Goal: Task Accomplishment & Management: Complete application form

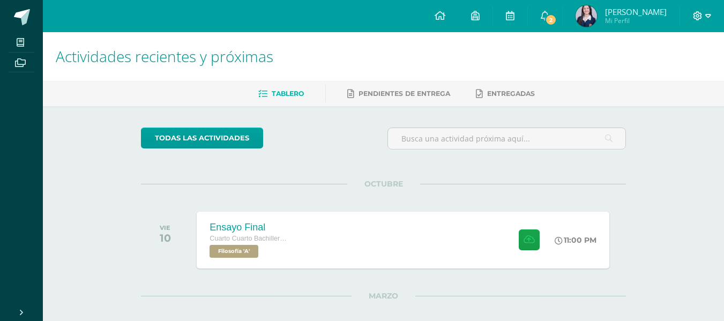
click at [699, 13] on icon at bounding box center [697, 15] width 9 height 9
click at [645, 71] on link "Cerrar sesión" at bounding box center [668, 73] width 85 height 16
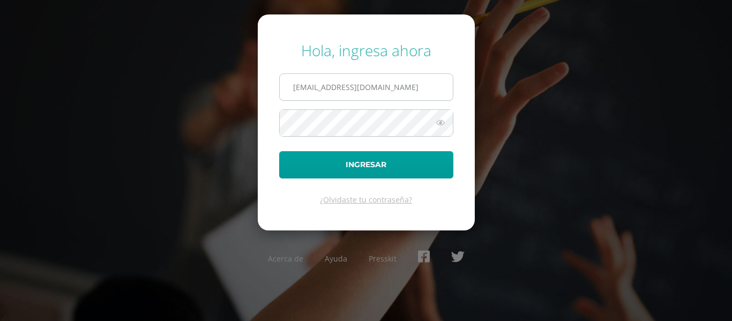
click at [321, 91] on input "[EMAIL_ADDRESS][DOMAIN_NAME]" at bounding box center [366, 87] width 173 height 26
type input "[PERSON_NAME][EMAIL_ADDRESS][PERSON_NAME][DOMAIN_NAME]"
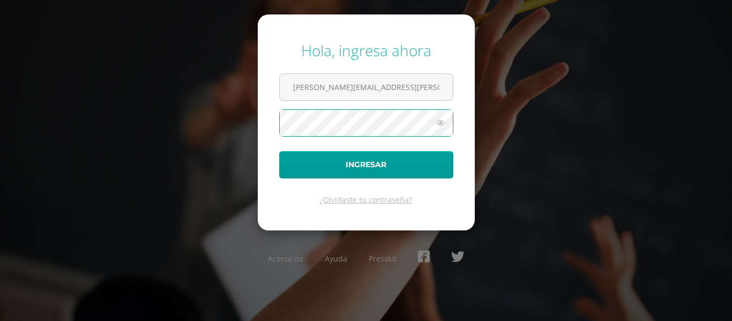
click at [279, 151] on button "Ingresar" at bounding box center [366, 164] width 174 height 27
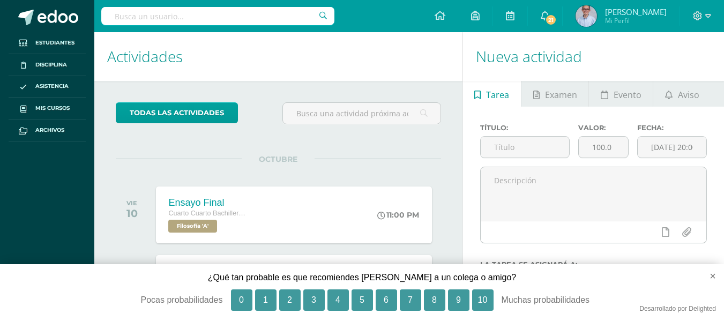
click at [380, 162] on div "OCTUBRE VIE 10 Ensayo Final Cuarto Cuarto Bachillerato en Ciencias y Letras Fil…" at bounding box center [278, 202] width 325 height 86
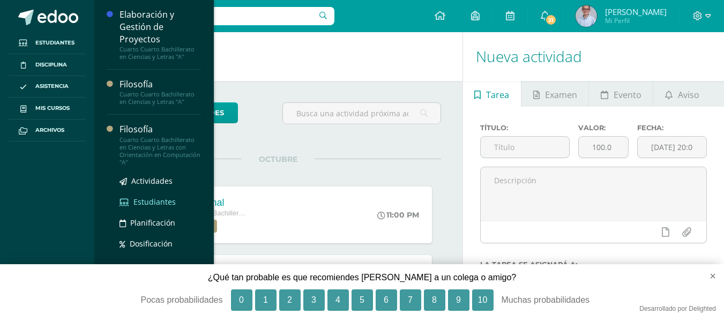
click at [152, 201] on span "Estudiantes" at bounding box center [154, 202] width 42 height 10
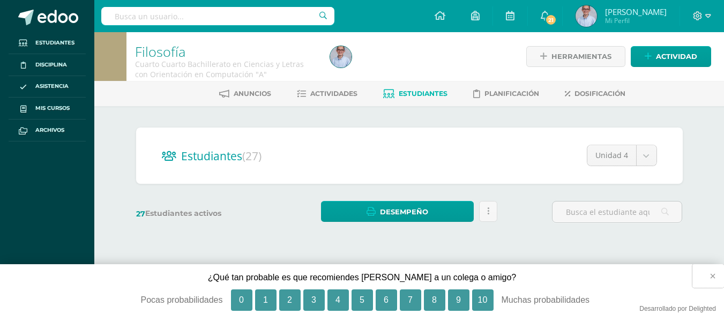
click at [717, 275] on button "×" at bounding box center [708, 276] width 32 height 24
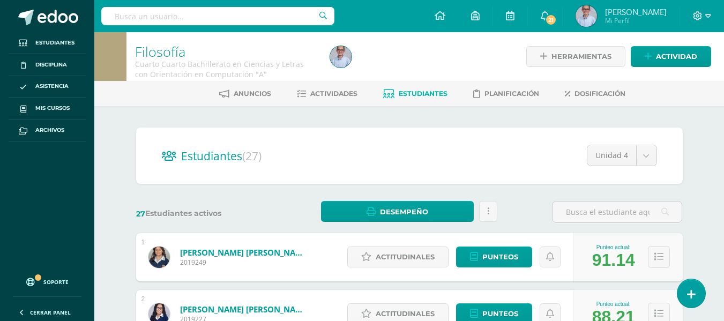
click at [717, 275] on div "¿Qué tan probable es que recomiendes Edoo a un colega o amigo? × ¿Qué tan proba…" at bounding box center [362, 287] width 724 height 65
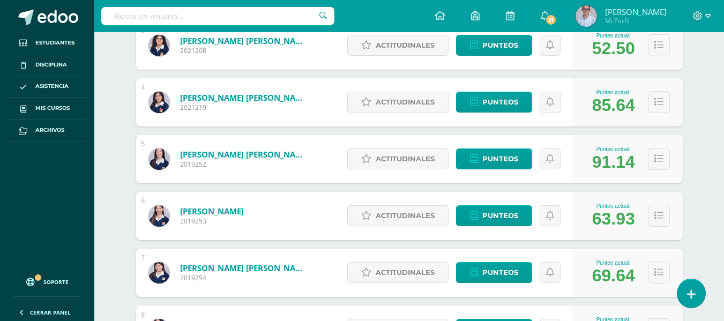
scroll to position [328, 0]
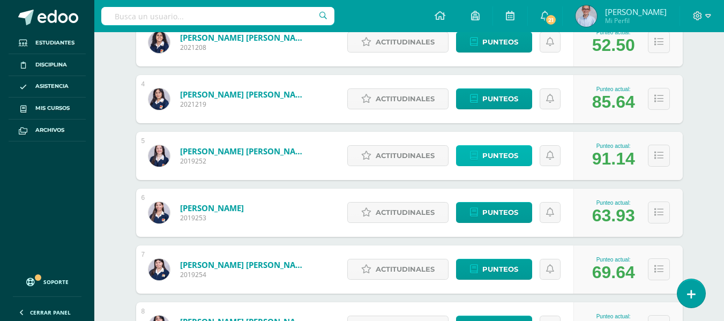
click at [500, 154] on span "Punteos" at bounding box center [500, 156] width 36 height 20
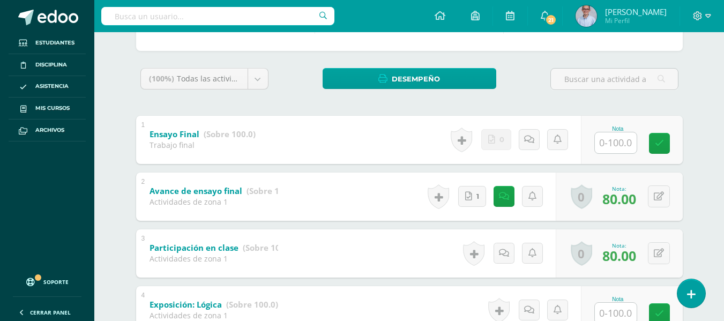
scroll to position [156, 0]
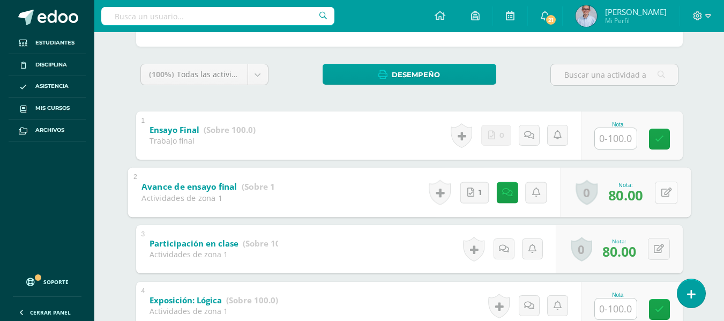
click at [660, 194] on icon at bounding box center [665, 191] width 11 height 9
type input "95"
click at [638, 192] on icon at bounding box center [638, 195] width 10 height 9
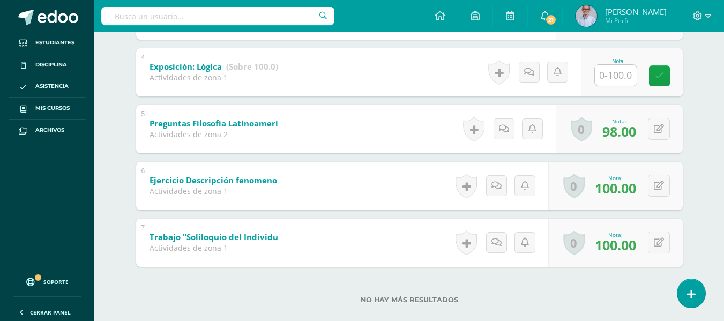
scroll to position [407, 0]
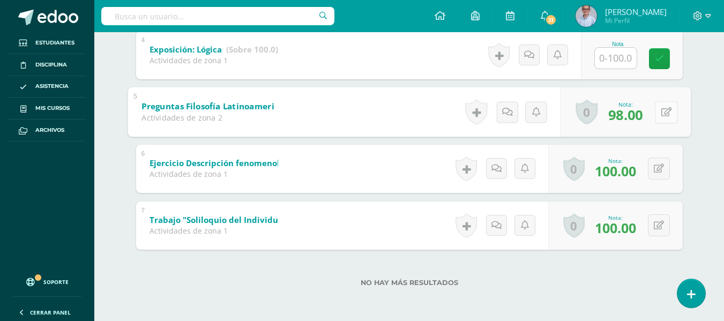
click at [652, 112] on div "0 Logros Logros obtenidos Aún no hay logros agregados Nota: 98.00" at bounding box center [625, 112] width 131 height 50
click at [672, 112] on button at bounding box center [665, 112] width 22 height 22
type input "100"
click at [631, 118] on link at bounding box center [637, 114] width 21 height 21
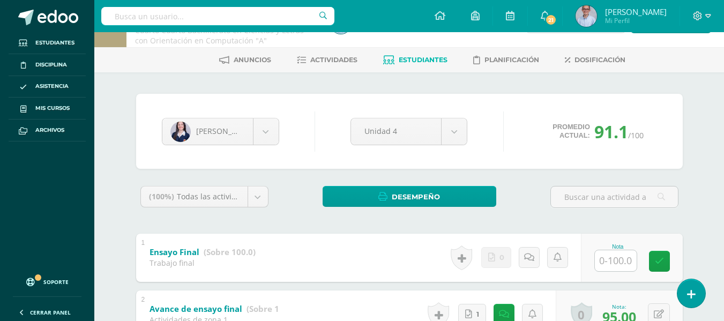
scroll to position [0, 0]
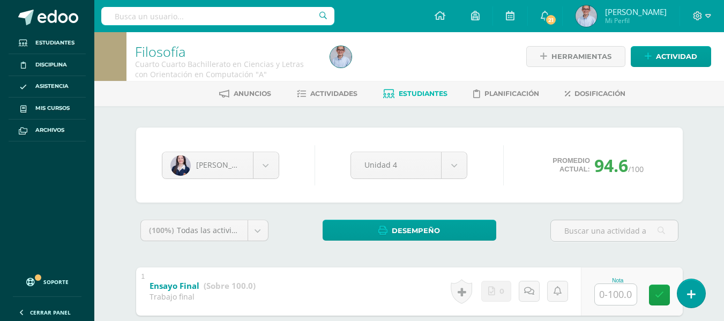
click at [427, 100] on link "Estudiantes" at bounding box center [415, 93] width 64 height 17
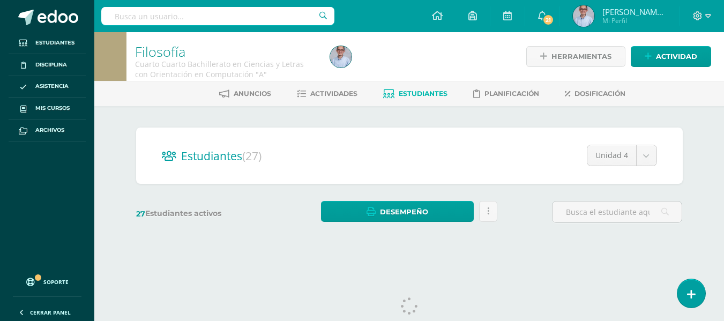
drag, startPoint x: 731, startPoint y: 79, endPoint x: 666, endPoint y: 160, distance: 104.4
click at [724, 120] on html "Estudiantes Disciplina Asistencia Mis cursos Archivos Soporte Ayuda Reportar un…" at bounding box center [362, 127] width 724 height 254
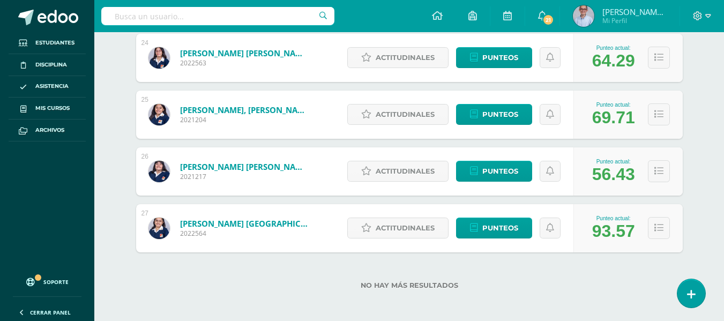
scroll to position [1508, 0]
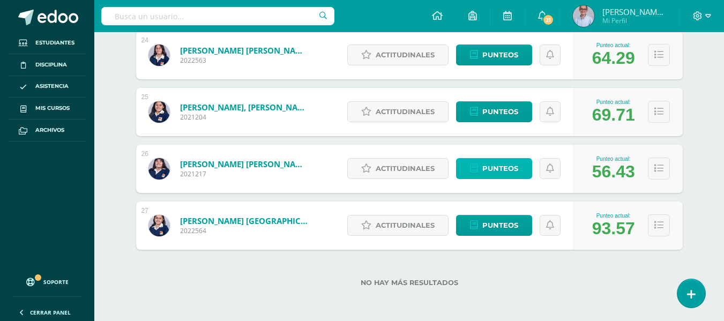
click at [498, 163] on span "Punteos" at bounding box center [500, 169] width 36 height 20
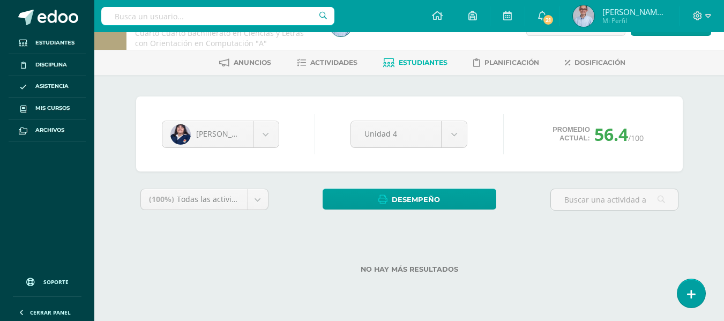
drag, startPoint x: 731, startPoint y: 121, endPoint x: 731, endPoint y: 184, distance: 62.7
click at [724, 184] on html "Estudiantes Disciplina Asistencia Mis cursos Archivos Soporte Ayuda Reportar un…" at bounding box center [362, 138] width 724 height 338
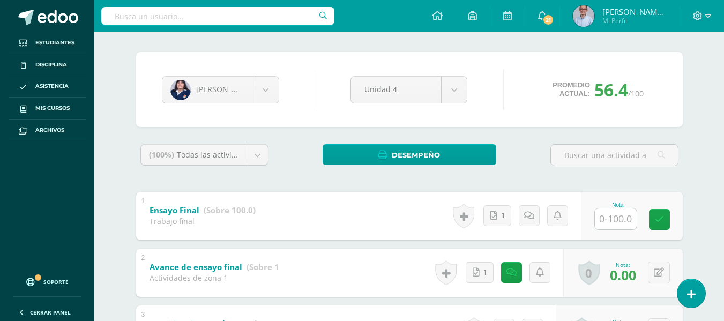
scroll to position [81, 0]
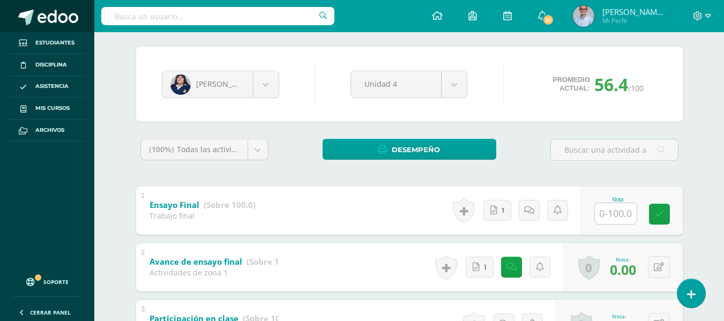
click at [49, 20] on span at bounding box center [57, 18] width 41 height 16
click at [29, 16] on span at bounding box center [26, 18] width 16 height 16
click at [35, 8] on link at bounding box center [47, 16] width 94 height 32
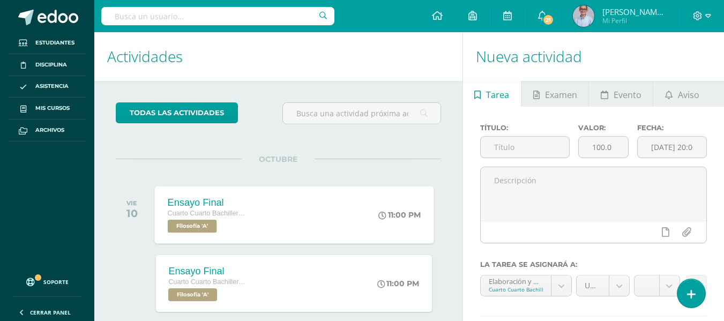
click at [205, 217] on span "Cuarto Cuarto Bachillerato en Ciencias y Letras" at bounding box center [207, 212] width 81 height 7
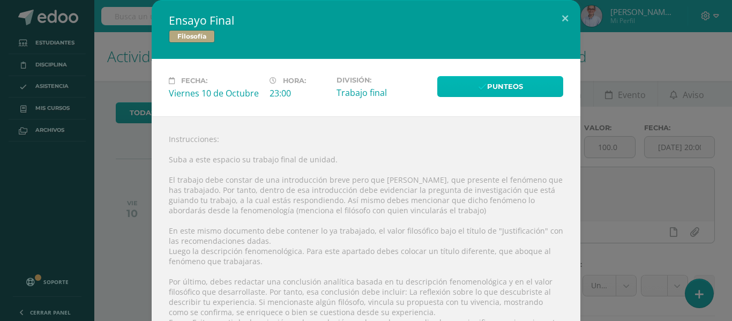
click at [485, 89] on link "Punteos" at bounding box center [500, 86] width 126 height 21
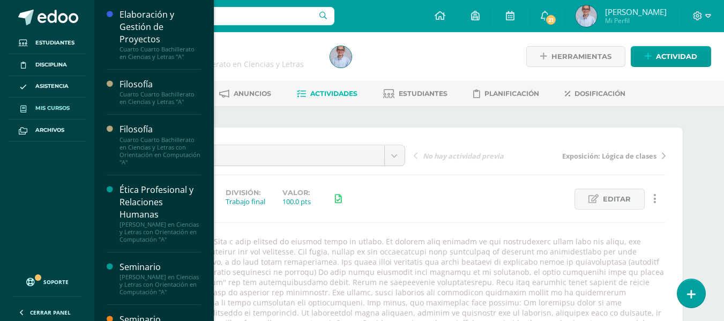
scroll to position [1, 0]
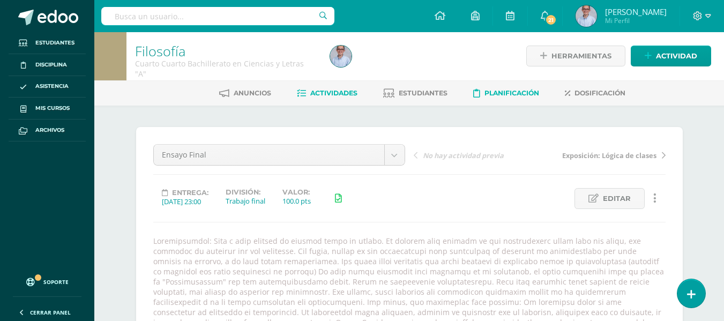
click at [518, 92] on span "Planificación" at bounding box center [511, 93] width 55 height 8
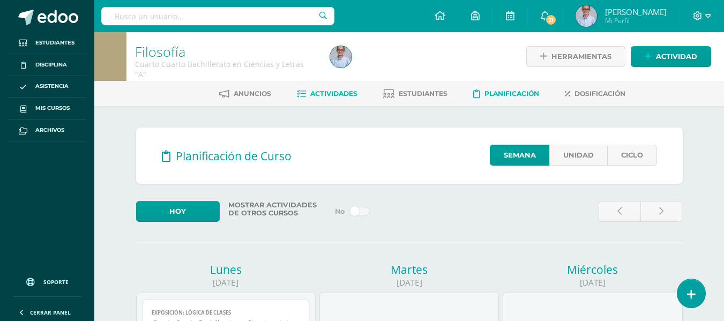
click at [331, 89] on link "Actividades" at bounding box center [327, 93] width 61 height 17
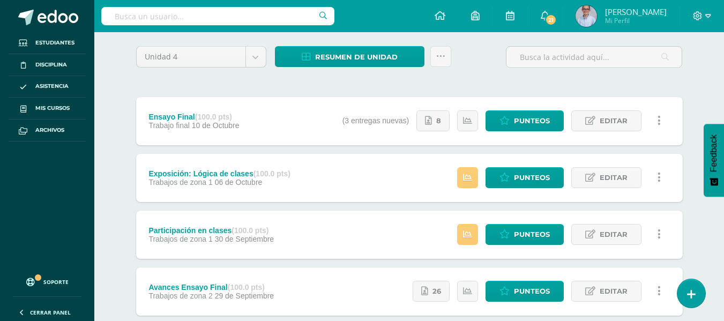
scroll to position [78, 0]
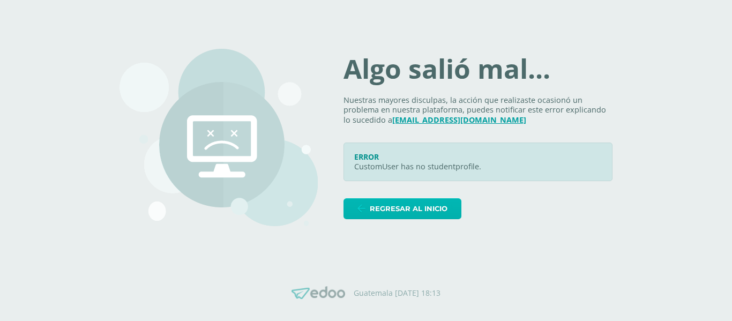
click at [401, 210] on span "Regresar al inicio" at bounding box center [409, 209] width 78 height 20
click at [389, 211] on span "Regresar al inicio" at bounding box center [409, 209] width 78 height 20
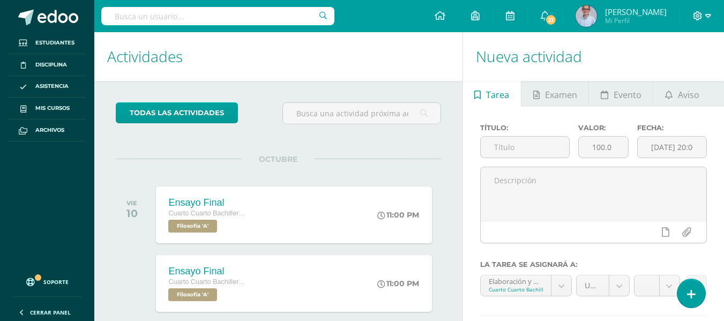
click at [704, 17] on span at bounding box center [702, 16] width 18 height 12
click at [653, 78] on link "Cerrar sesión" at bounding box center [668, 73] width 85 height 16
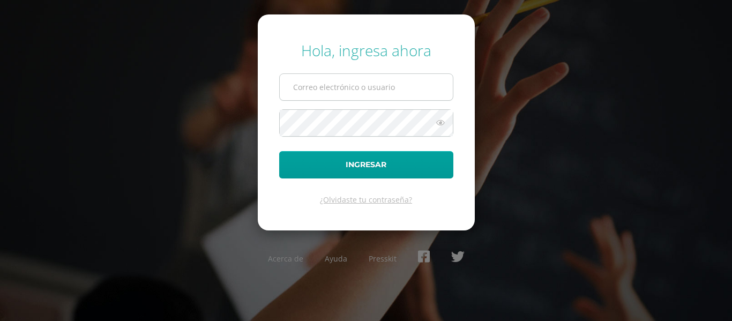
type input "[EMAIL_ADDRESS][DOMAIN_NAME]"
click at [319, 88] on input "2019252@colegiobelga.edu.gt" at bounding box center [366, 87] width 173 height 26
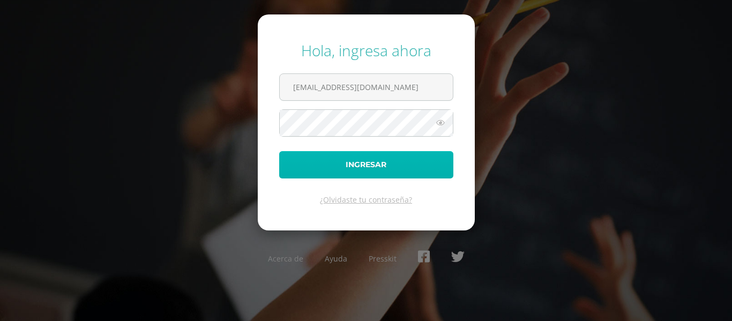
click at [317, 158] on button "Ingresar" at bounding box center [366, 164] width 174 height 27
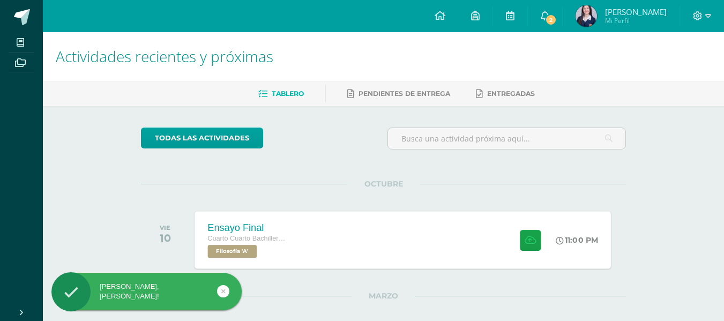
click at [294, 229] on div "Ensayo Final Cuarto Cuarto Bachillerato en Ciencias y Letras con Orientación en…" at bounding box center [248, 239] width 107 height 57
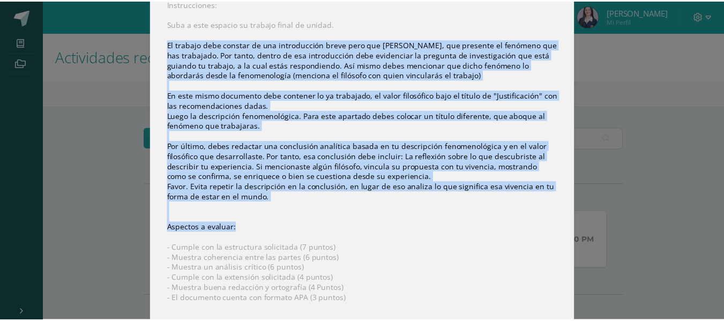
scroll to position [208, 0]
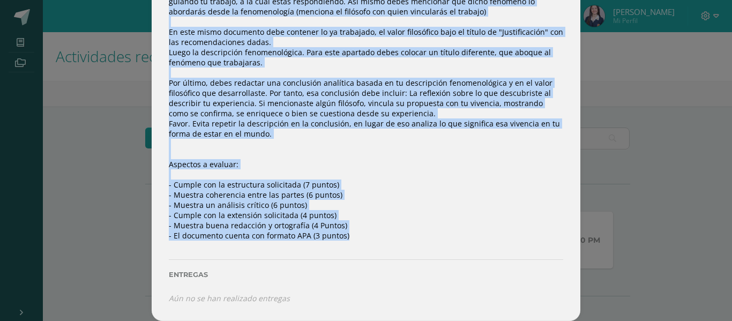
drag, startPoint x: 162, startPoint y: 79, endPoint x: 276, endPoint y: 245, distance: 201.8
click at [276, 245] on div "Instrucciones: Suba a este espacio su trabajo final de unidad. El trabajo debe …" at bounding box center [366, 119] width 428 height 403
copy div "Lo ipsumdo sita consect ad eli seddoeiusmod tempo inci utl etdol, mag aliquaen …"
click at [118, 135] on div "Ensayo Final Filosofía Fecha: [DATE] Hora: 23:00 División: Trabajo final" at bounding box center [365, 56] width 723 height 529
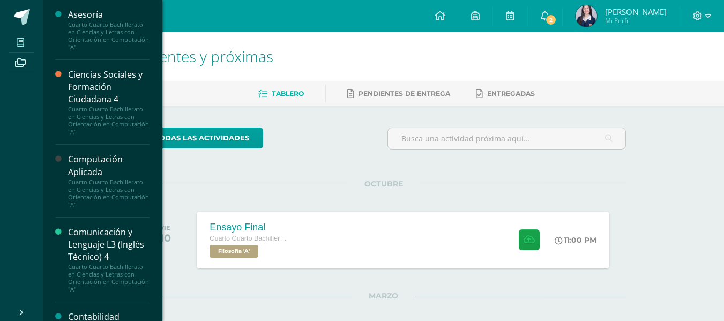
click at [19, 43] on icon at bounding box center [20, 42] width 7 height 9
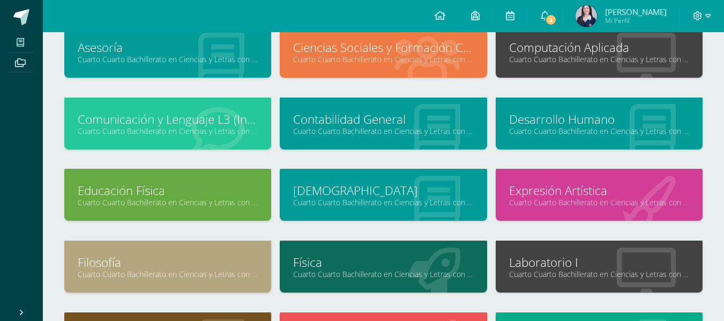
scroll to position [107, 0]
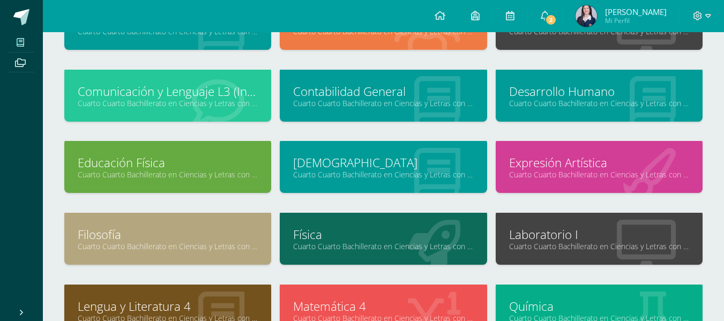
click at [210, 223] on div "Filosofía Cuarto Cuarto Bachillerato en Ciencias y Letras con Orientación en Co…" at bounding box center [167, 239] width 207 height 52
click at [200, 232] on link "Filosofía" at bounding box center [168, 234] width 180 height 17
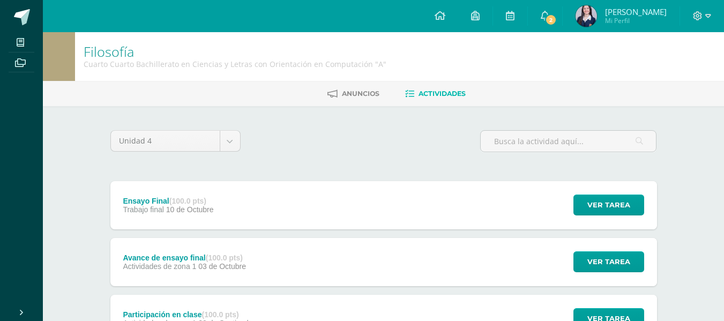
click at [200, 258] on div "Avance de ensayo final (100.0 pts)" at bounding box center [184, 257] width 123 height 9
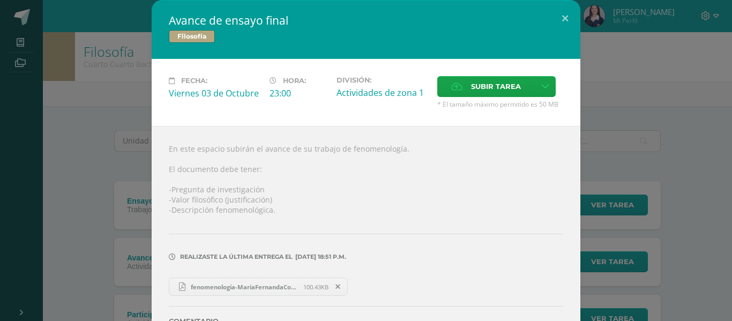
click at [211, 283] on span "fenomenología-MariaFernandaCoronado.pdf" at bounding box center [244, 287] width 118 height 8
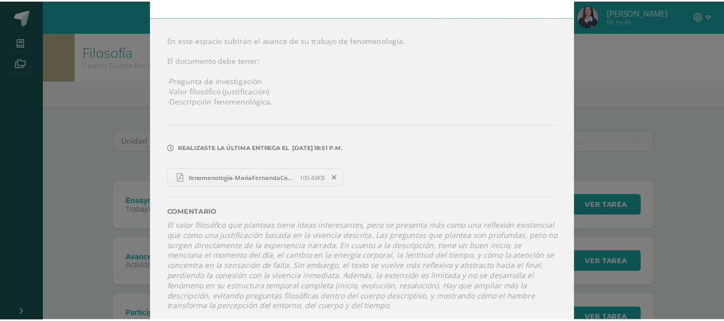
scroll to position [118, 0]
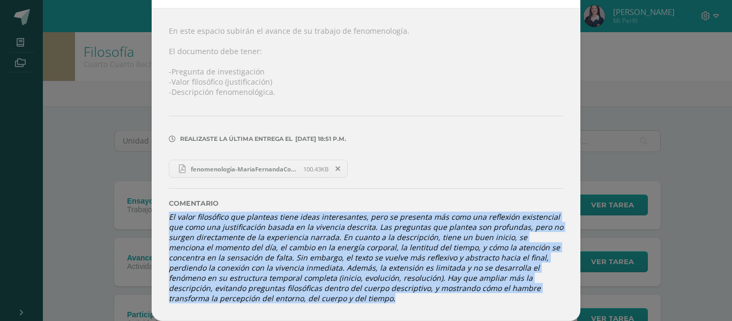
drag, startPoint x: 158, startPoint y: 212, endPoint x: 256, endPoint y: 305, distance: 135.6
click at [256, 305] on div "En este espacio subirán el avance de su trabajo de fenomenología. El documento …" at bounding box center [366, 164] width 428 height 313
copy icon "El valor filosófico que planteas tiene ideas interesantes, pero se presenta más…"
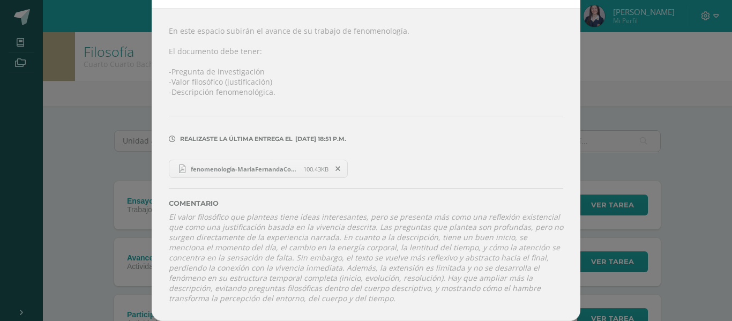
click at [628, 162] on div "Avance de ensayo final Filosofía Fecha: Viernes 03 de Octubre Hora: 23:00 Divis…" at bounding box center [365, 101] width 723 height 439
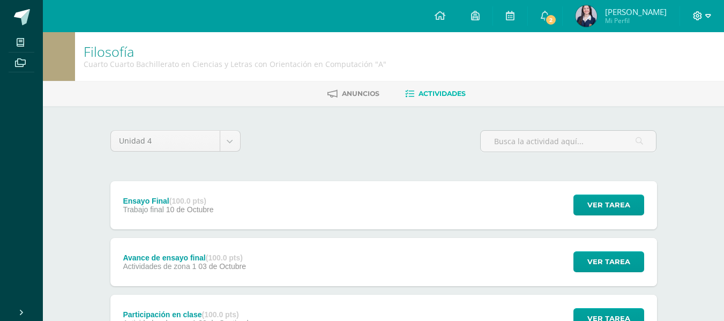
click at [703, 15] on span at bounding box center [702, 16] width 18 height 12
click at [674, 76] on span "Cerrar sesión" at bounding box center [674, 73] width 48 height 10
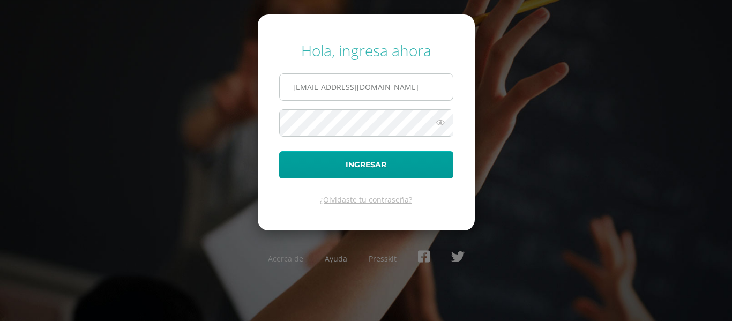
click at [323, 89] on input "[EMAIL_ADDRESS][DOMAIN_NAME]" at bounding box center [366, 87] width 173 height 26
type input "[EMAIL_ADDRESS][DOMAIN_NAME]"
click at [279, 151] on button "Ingresar" at bounding box center [366, 164] width 174 height 27
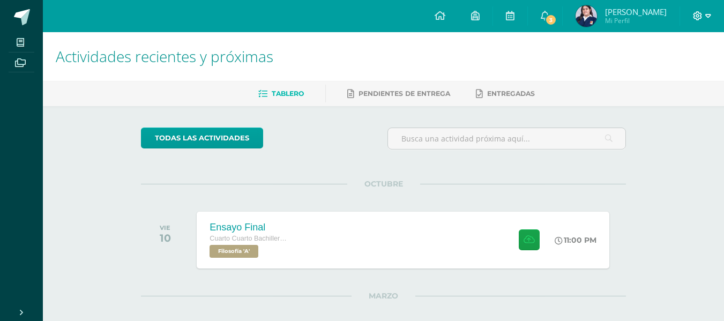
click at [701, 13] on icon at bounding box center [697, 15] width 9 height 9
click at [679, 72] on span "Cerrar sesión" at bounding box center [674, 73] width 48 height 10
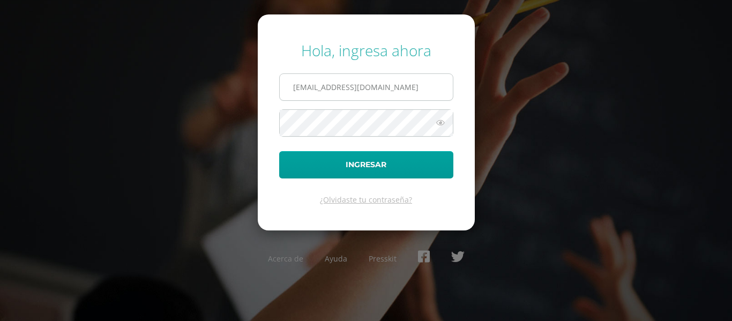
drag, startPoint x: 324, startPoint y: 84, endPoint x: 341, endPoint y: 82, distance: 17.2
click at [324, 84] on input "[EMAIL_ADDRESS][DOMAIN_NAME]" at bounding box center [366, 87] width 173 height 26
type input "[PERSON_NAME][EMAIL_ADDRESS][PERSON_NAME][DOMAIN_NAME]"
click at [279, 151] on button "Ingresar" at bounding box center [366, 164] width 174 height 27
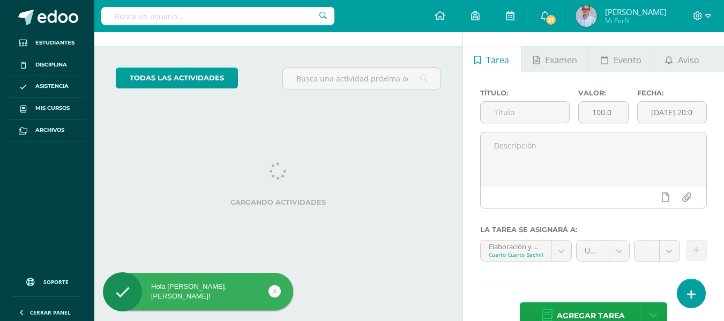
scroll to position [54, 0]
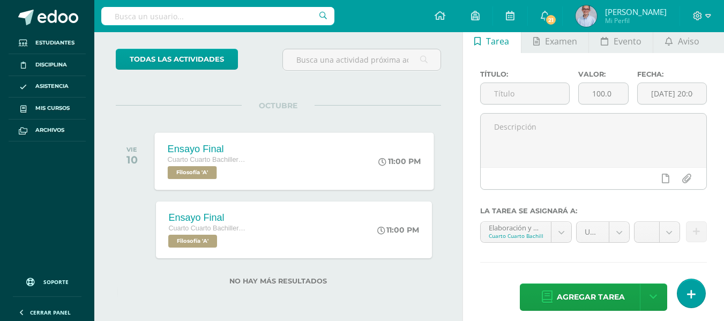
click at [279, 162] on div "Ensayo Final Cuarto Cuarto Bachillerato en Ciencias y Letras Filosofía 'A' 11:0…" at bounding box center [293, 160] width 279 height 57
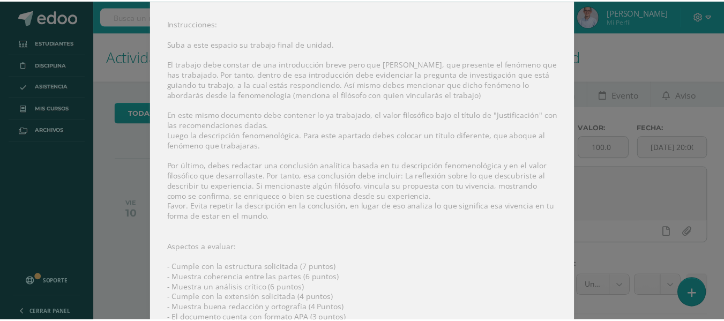
scroll to position [0, 0]
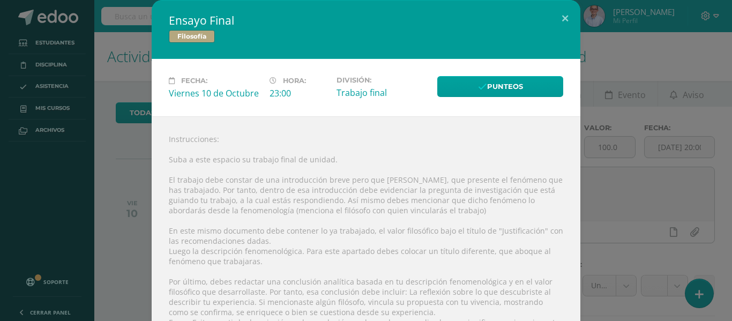
click at [99, 83] on div "Ensayo Final Filosofía Fecha: Viernes 10 de Octubre Hora: 23:00 División: Traba…" at bounding box center [365, 260] width 723 height 520
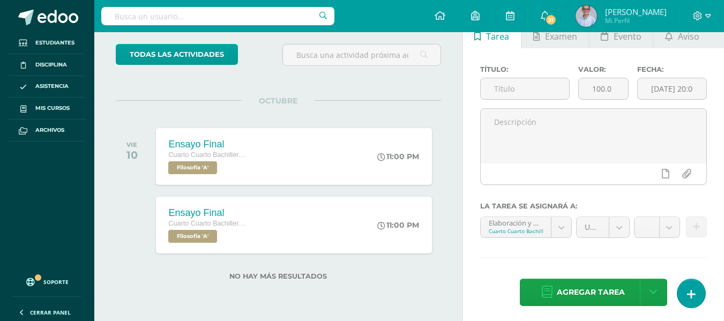
scroll to position [63, 0]
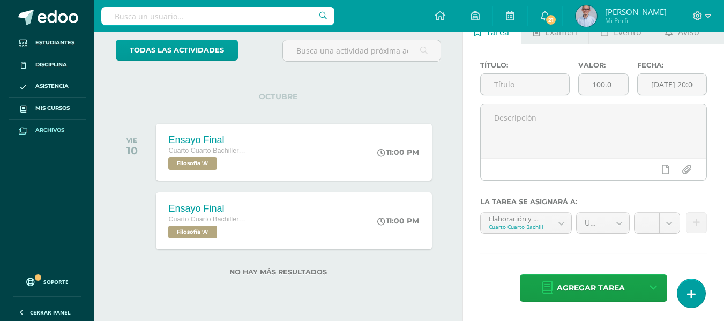
click at [57, 130] on span "Archivos" at bounding box center [49, 130] width 29 height 9
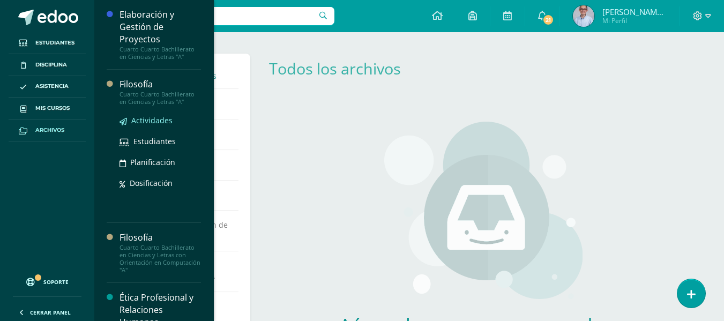
click at [153, 122] on span "Actividades" at bounding box center [151, 120] width 41 height 10
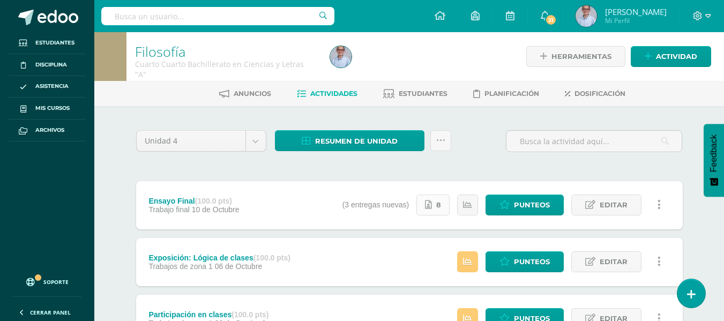
click at [428, 200] on icon at bounding box center [428, 204] width 7 height 9
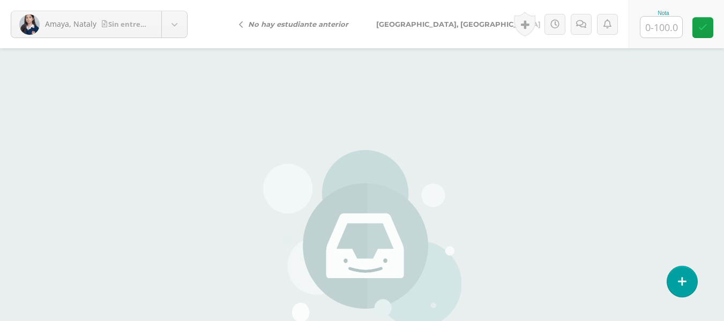
click at [437, 25] on link "[GEOGRAPHIC_DATA], [GEOGRAPHIC_DATA]" at bounding box center [460, 24] width 196 height 26
click at [131, 28] on body "Asturias, Kelsie Sin entrega Amaya, Nataly Asturias, Kelsie Cano, Mónica Cercad…" at bounding box center [362, 223] width 724 height 446
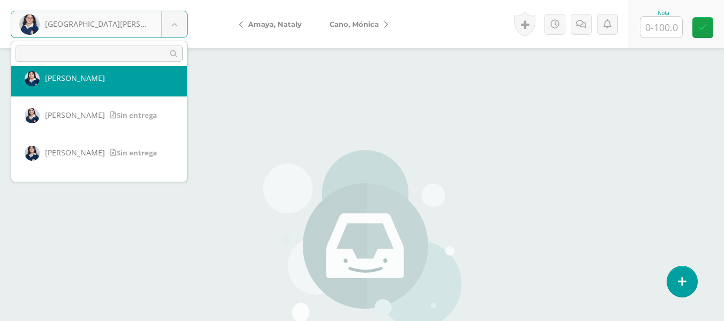
scroll to position [154, 0]
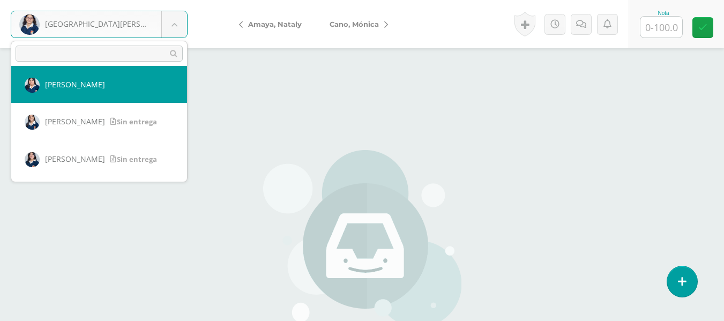
select select "3047"
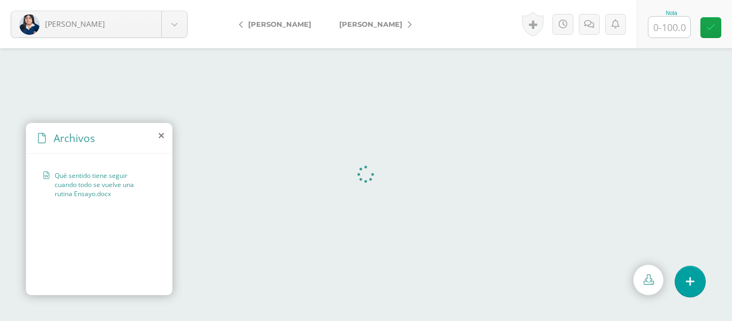
click at [159, 138] on icon at bounding box center [161, 135] width 5 height 9
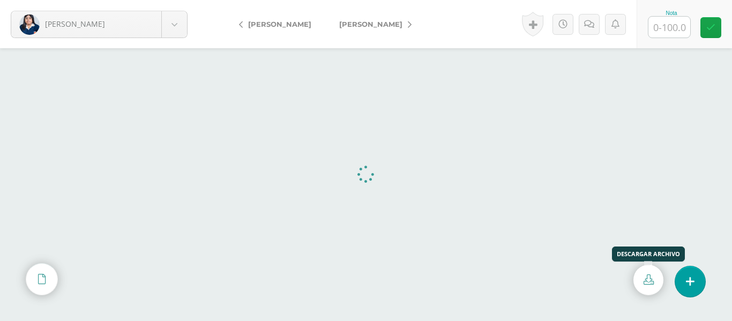
drag, startPoint x: 634, startPoint y: 283, endPoint x: 644, endPoint y: 283, distance: 9.6
click at [644, 283] on icon at bounding box center [648, 279] width 10 height 10
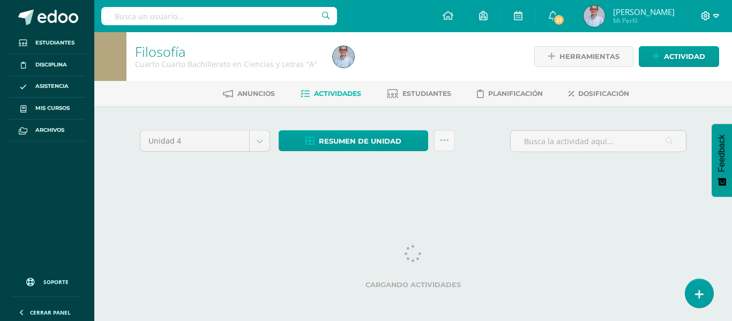
click at [710, 13] on span at bounding box center [710, 16] width 18 height 12
click at [663, 74] on span "Cerrar sesión" at bounding box center [682, 73] width 48 height 10
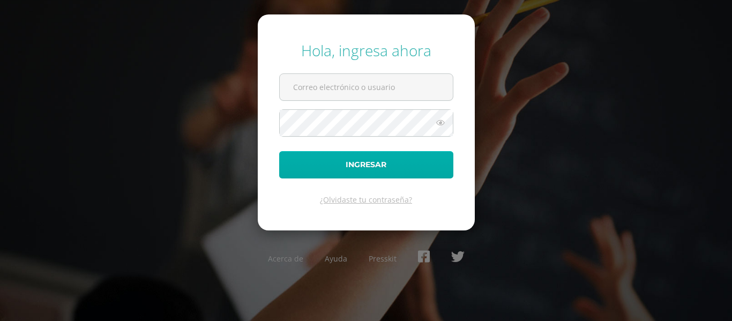
type input "[EMAIL_ADDRESS][DOMAIN_NAME]"
click at [409, 165] on button "Ingresar" at bounding box center [366, 164] width 174 height 27
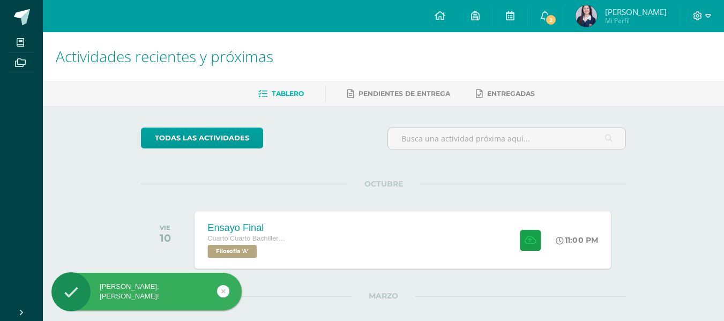
click at [322, 234] on div "Ensayo Final Cuarto Cuarto Bachillerato en Ciencias y Letras con Orientación en…" at bounding box center [403, 239] width 416 height 57
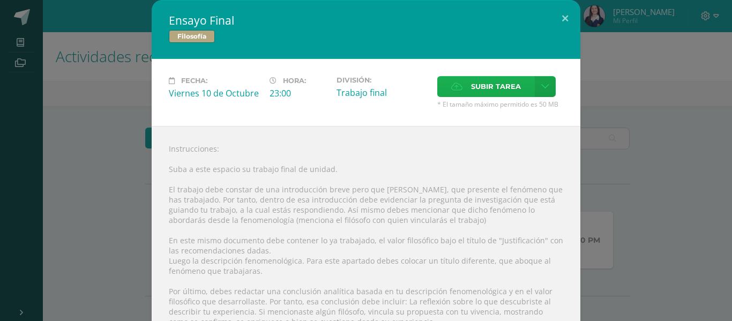
click at [494, 84] on span "Subir tarea" at bounding box center [496, 87] width 50 height 20
click at [0, 0] on input "Subir tarea" at bounding box center [0, 0] width 0 height 0
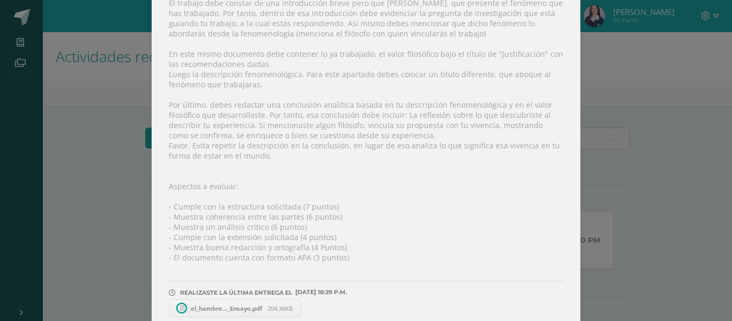
scroll to position [200, 0]
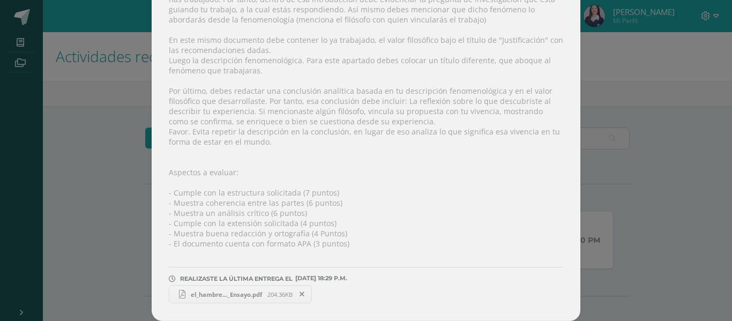
click at [248, 299] on link "el_hambre..._Ensayo.pdf 204.36KB" at bounding box center [240, 294] width 143 height 18
click at [303, 294] on span at bounding box center [302, 294] width 18 height 12
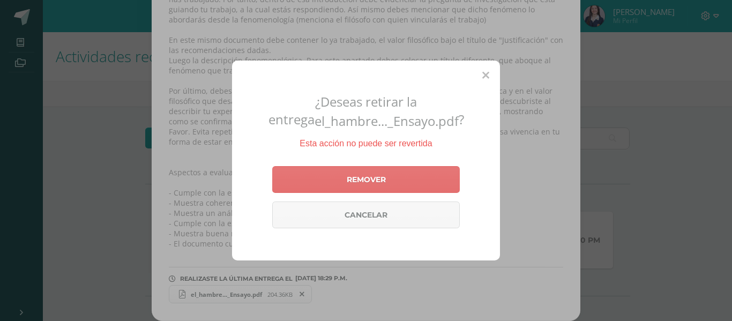
click at [355, 178] on link "Remover" at bounding box center [365, 179] width 187 height 27
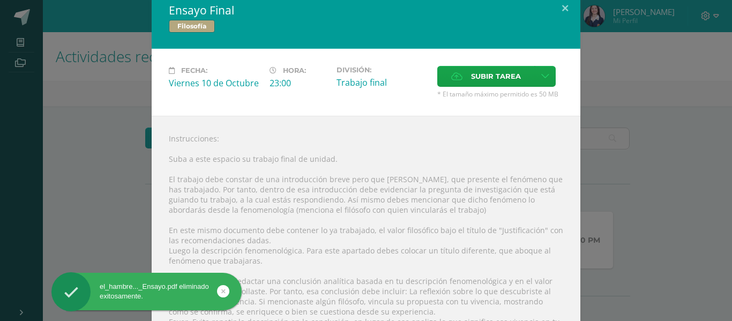
scroll to position [0, 0]
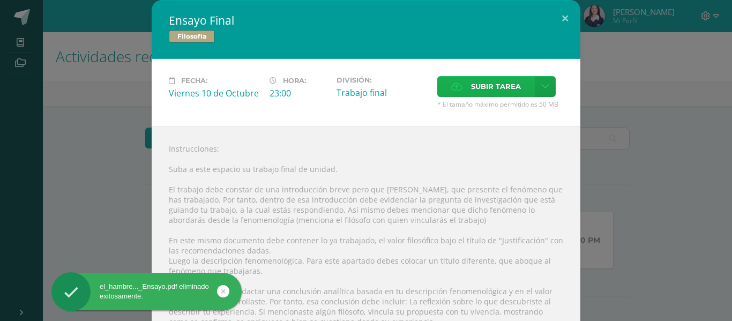
click at [476, 92] on span "Subir tarea" at bounding box center [496, 87] width 50 height 20
click at [0, 0] on input "Subir tarea" at bounding box center [0, 0] width 0 height 0
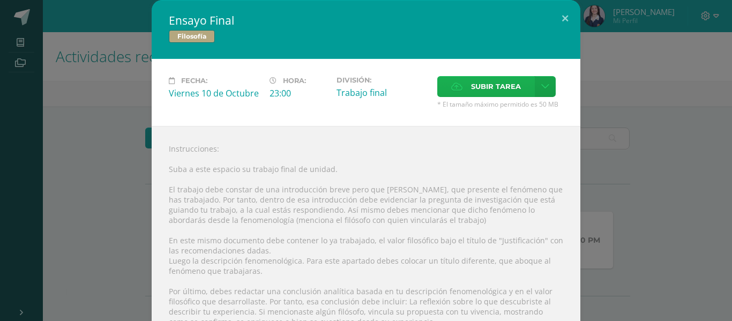
click at [456, 86] on icon at bounding box center [456, 86] width 11 height 7
click at [0, 0] on input "Subir tarea" at bounding box center [0, 0] width 0 height 0
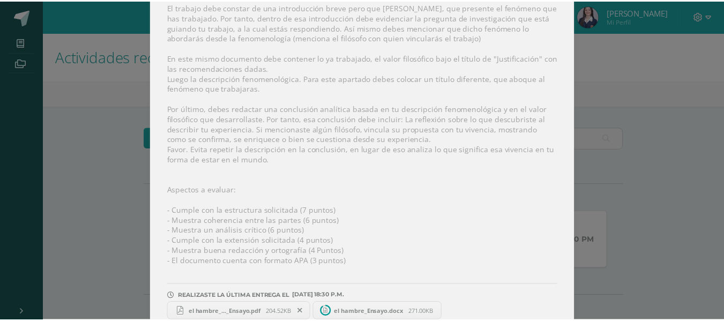
scroll to position [200, 0]
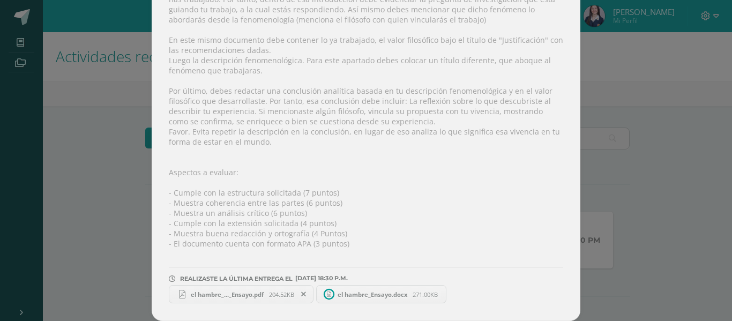
click at [254, 291] on span "el hambre_..._Ensayo.pdf" at bounding box center [227, 294] width 84 height 8
click at [634, 167] on div "Ensayo Final Filosofía Fecha: [DATE] Hora: 23:00 División: Trabajo final" at bounding box center [365, 60] width 723 height 521
